Goal: Task Accomplishment & Management: Use online tool/utility

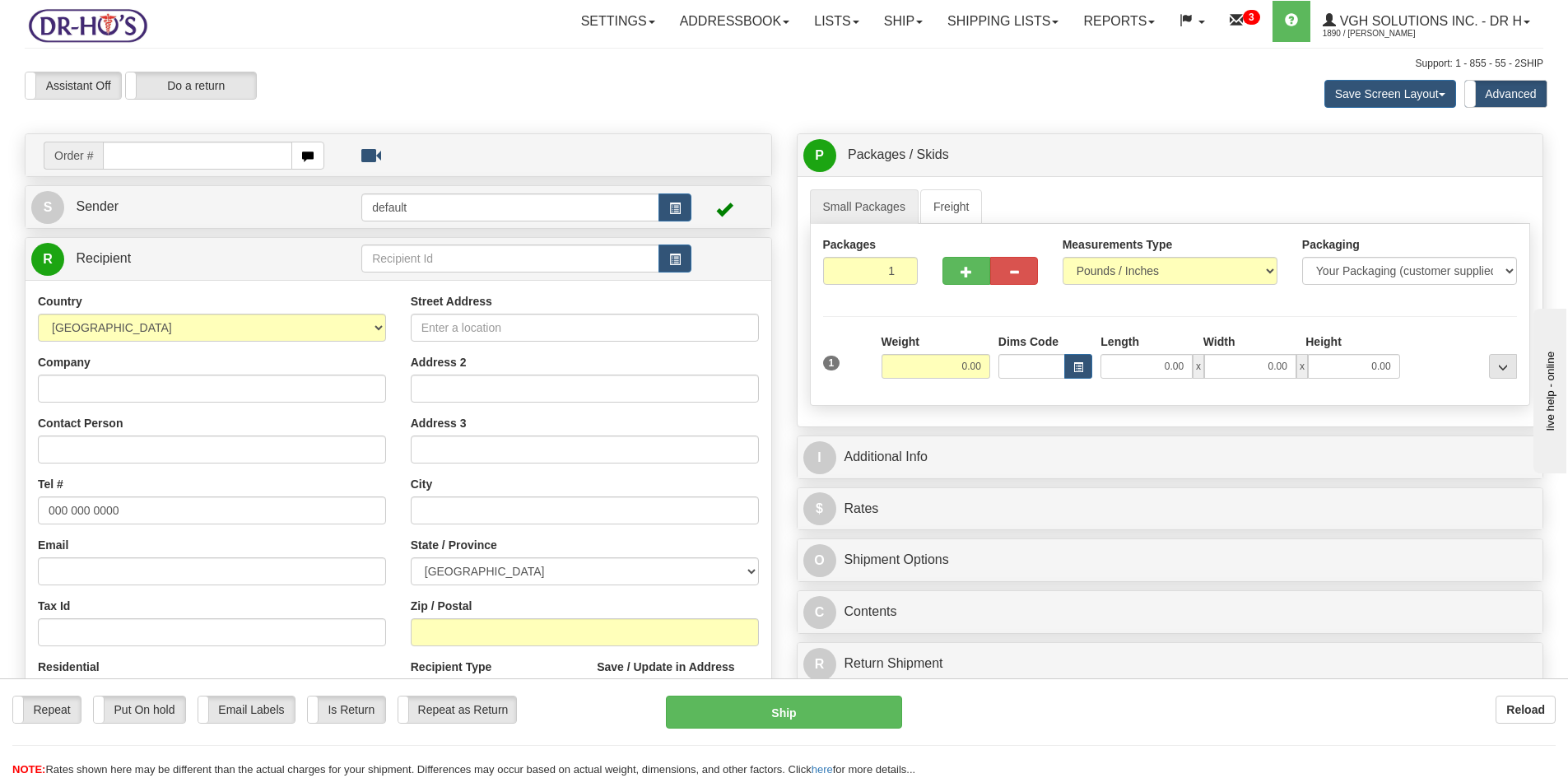
click at [845, 77] on div "Assistant On Assistant Off Do a return Do a return Previous Next Save Screen La…" at bounding box center [784, 93] width 1543 height 44
click at [875, 19] on link "Ship" at bounding box center [903, 21] width 64 height 42
click at [842, 75] on span "OnHold / Order Queue" at bounding box center [859, 79] width 116 height 14
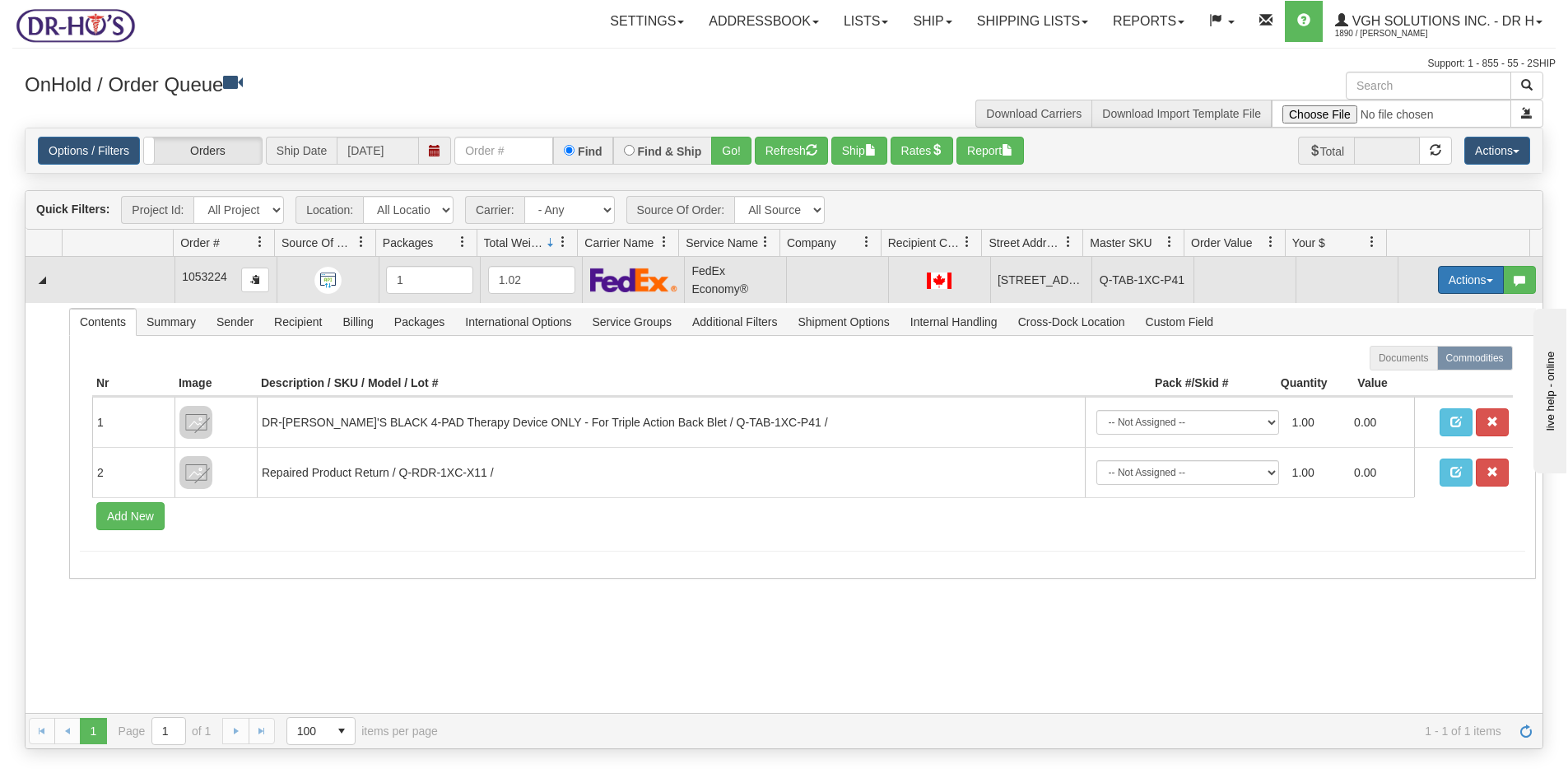
click at [1437, 277] on button "Actions" at bounding box center [1471, 280] width 66 height 28
click at [1393, 375] on span "Ship" at bounding box center [1404, 375] width 35 height 14
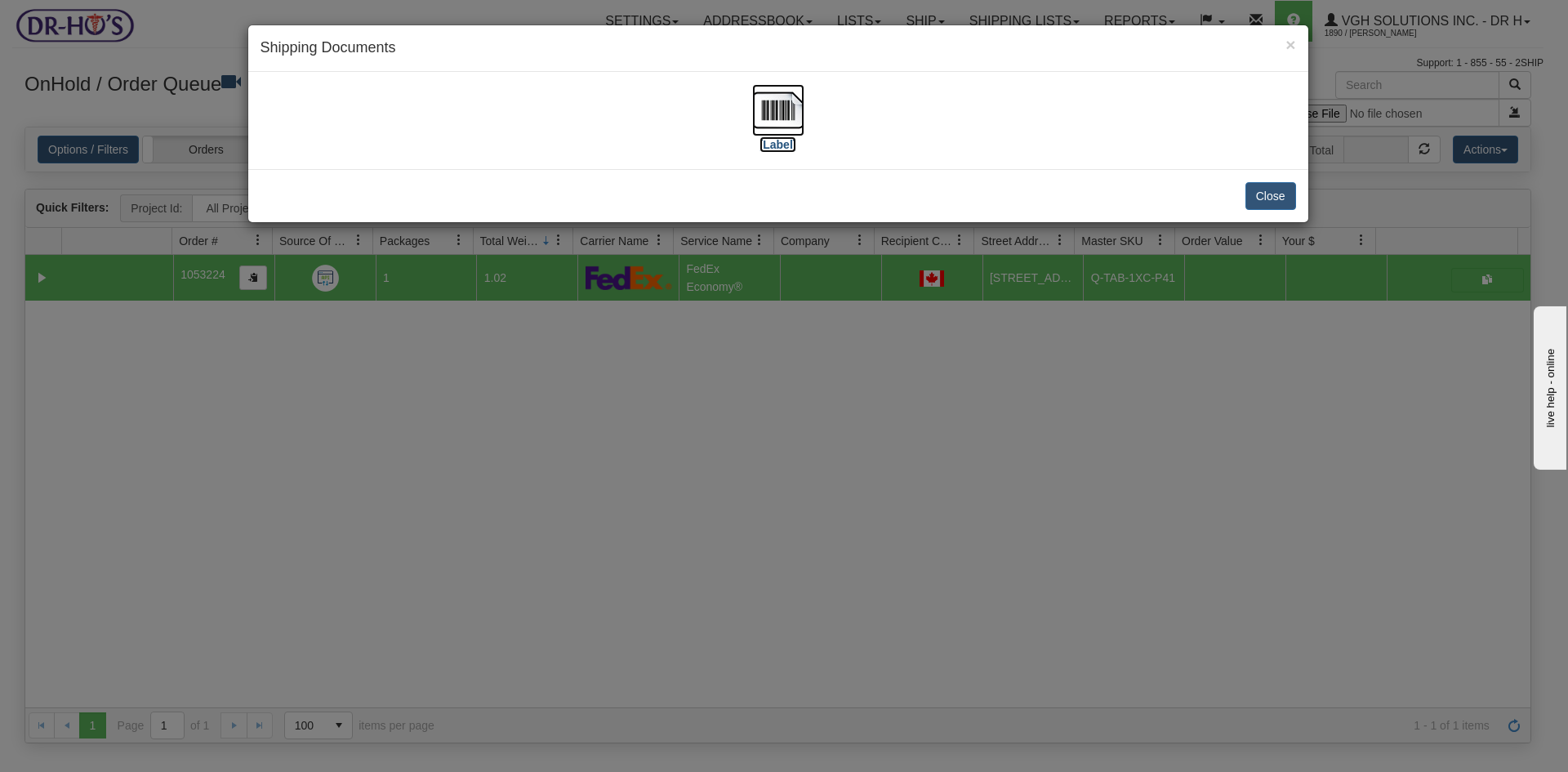
click at [775, 96] on img at bounding box center [778, 110] width 52 height 52
